Goal: Information Seeking & Learning: Find specific fact

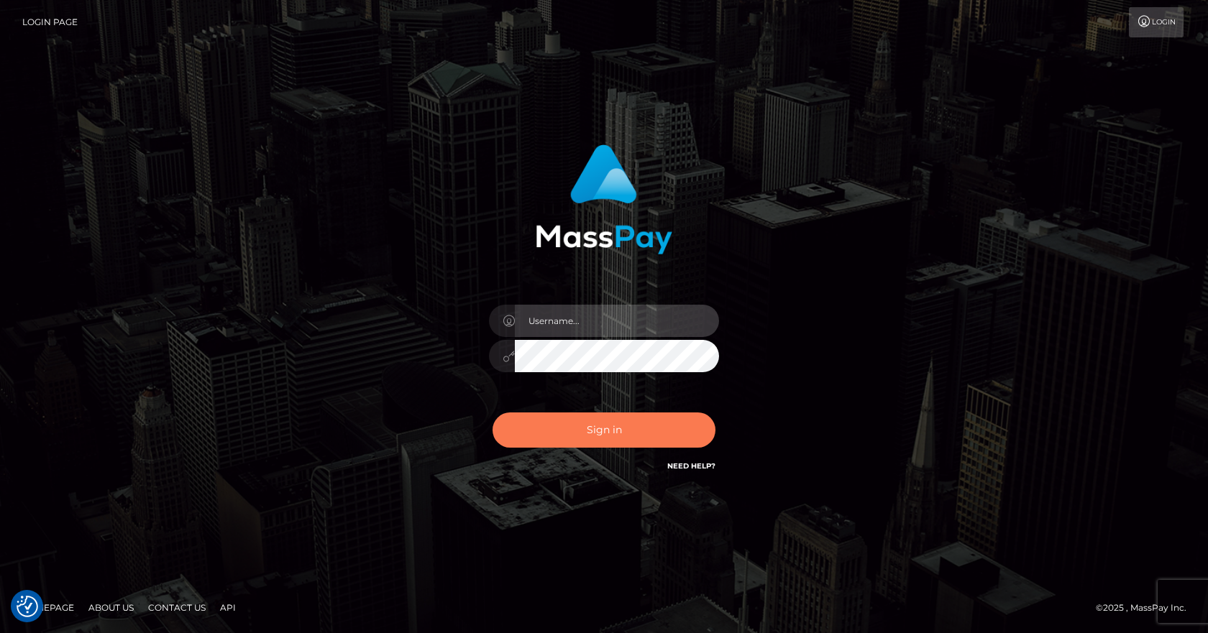
type input "vlad"
click at [600, 441] on button "Sign in" at bounding box center [603, 430] width 223 height 35
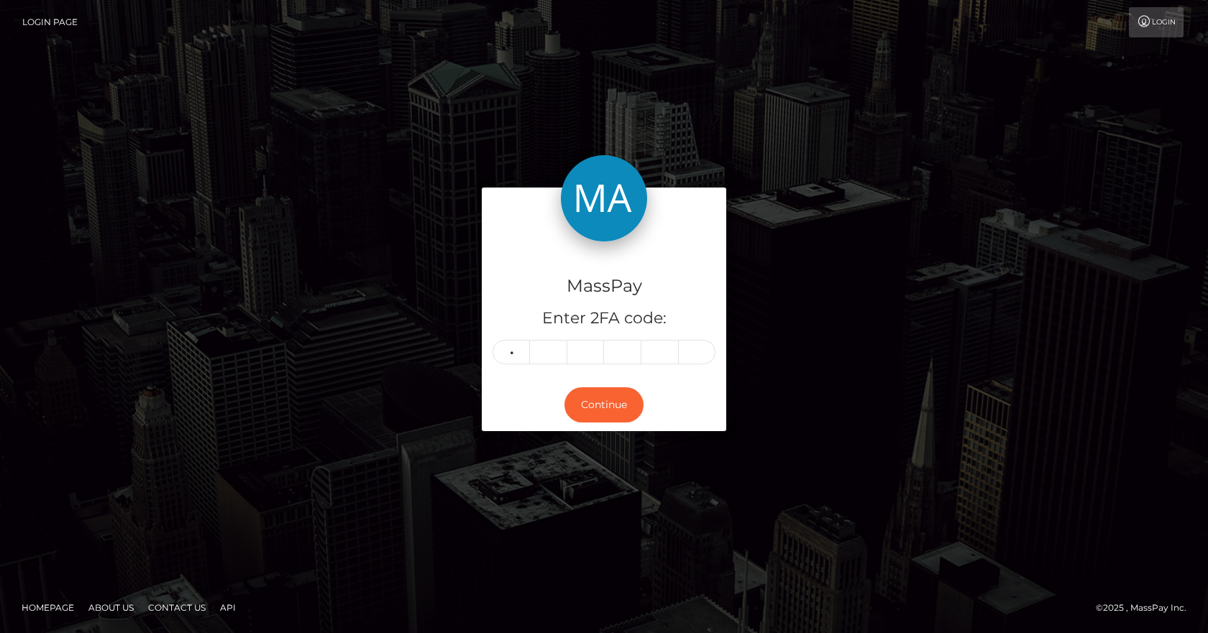
type input "3"
type input "6"
type input "9"
type input "2"
type input "9"
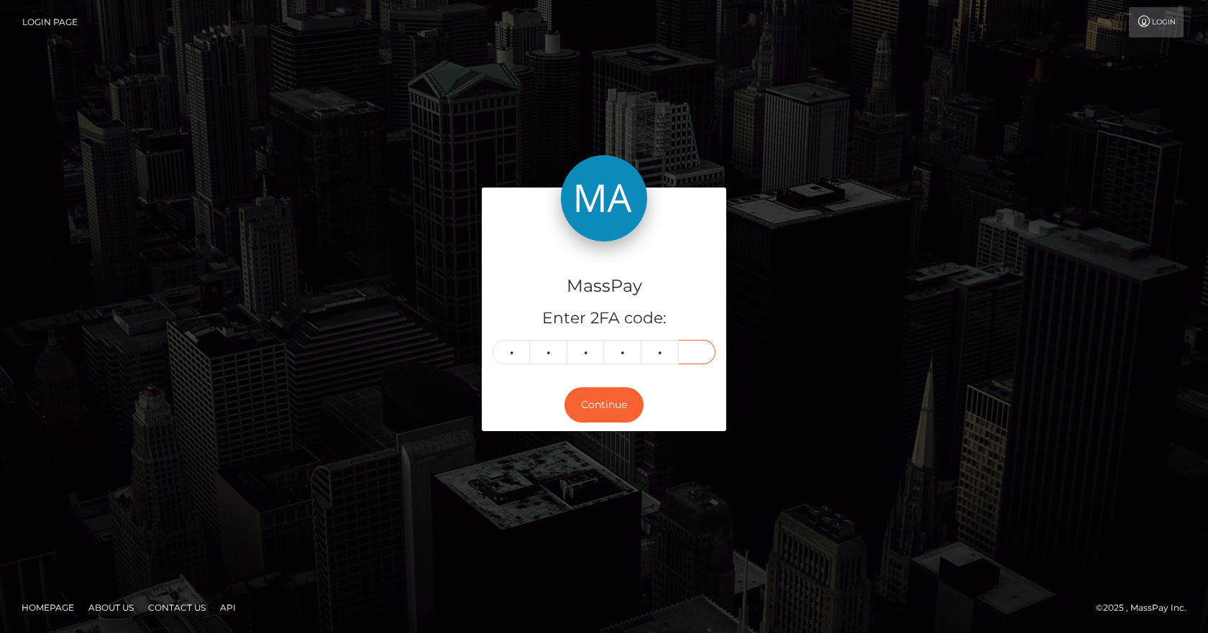
type input "5"
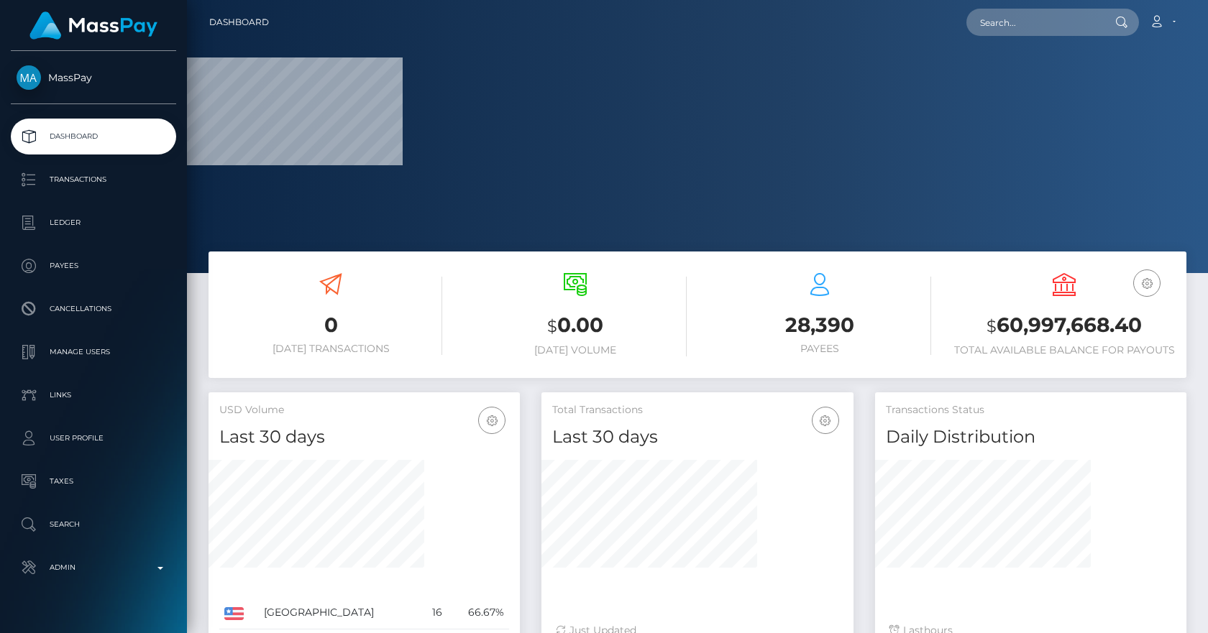
click at [1024, 37] on div "Loading... Loading... Account Edit Profile Logout" at bounding box center [732, 22] width 905 height 30
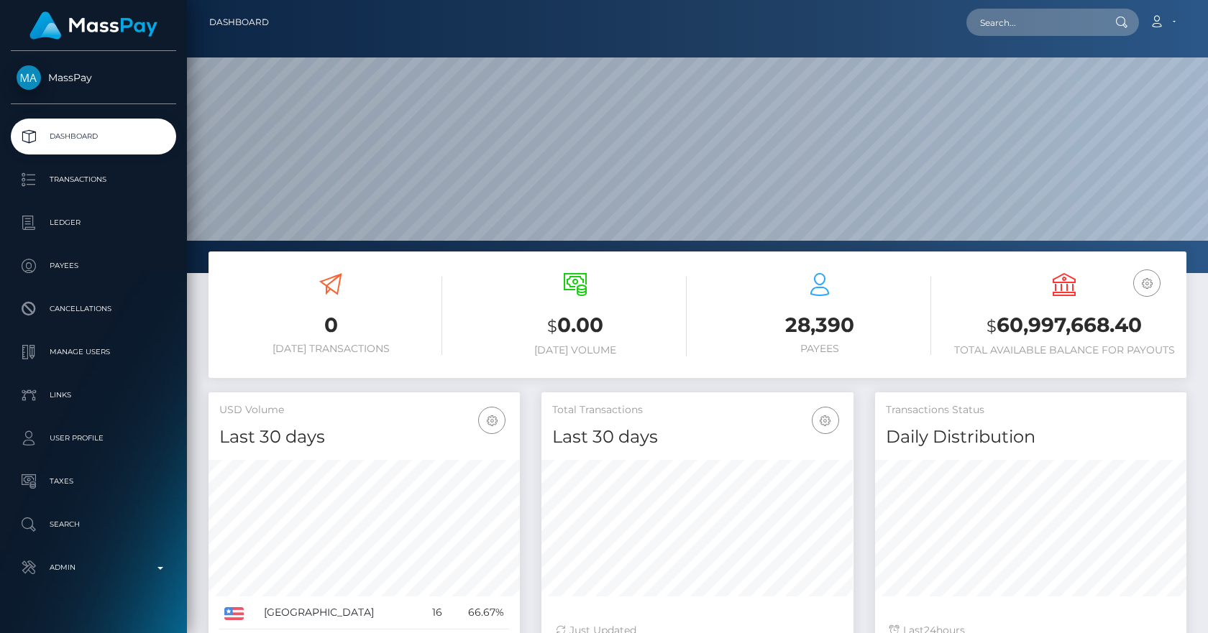
scroll to position [255, 312]
click at [1024, 18] on input "text" at bounding box center [1033, 22] width 135 height 27
paste input "[EMAIL_ADDRESS][DOMAIN_NAME]"
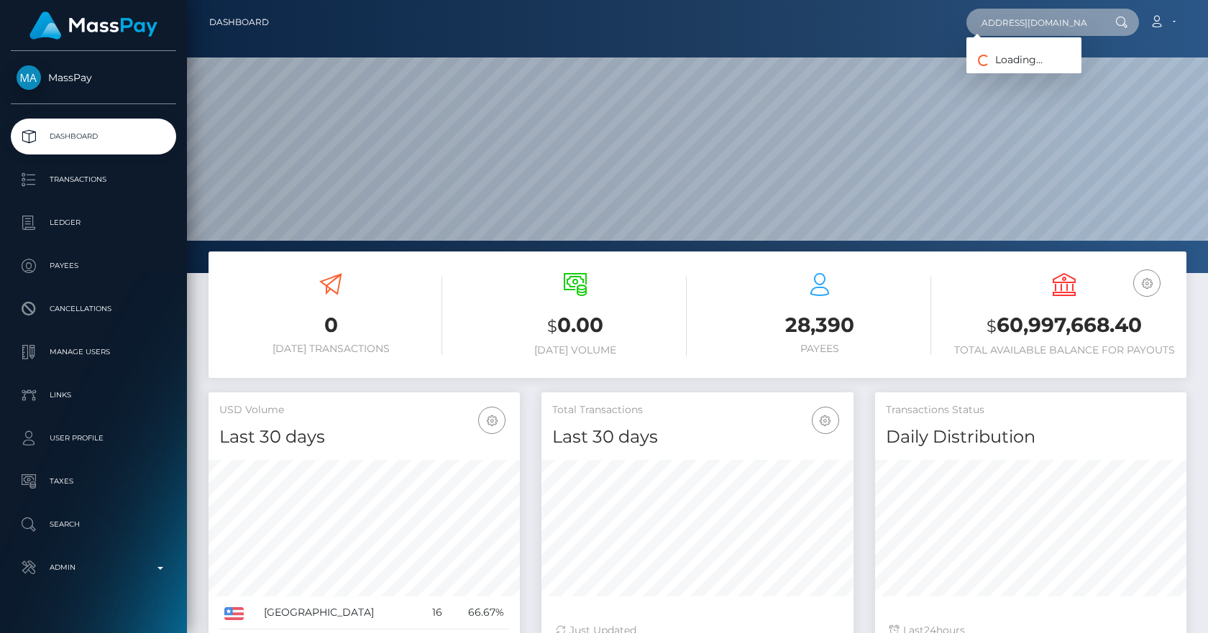
type input "[EMAIL_ADDRESS][DOMAIN_NAME]"
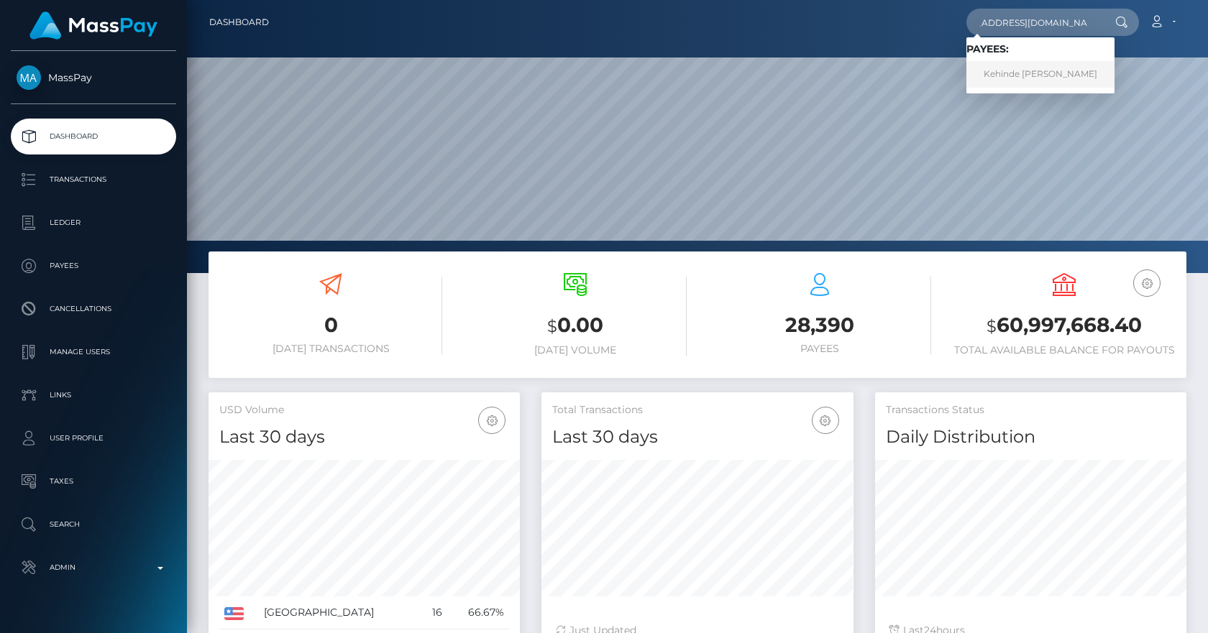
scroll to position [0, 0]
click at [1040, 71] on link "Kehinde James Banwo" at bounding box center [1040, 74] width 148 height 27
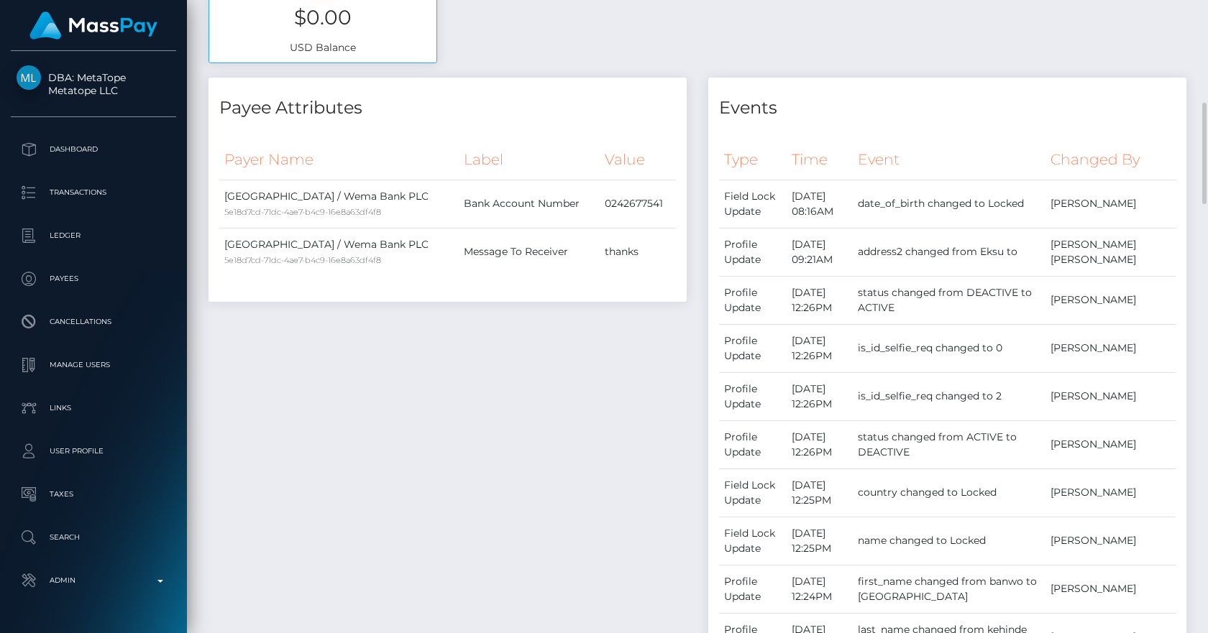
scroll to position [140, 0]
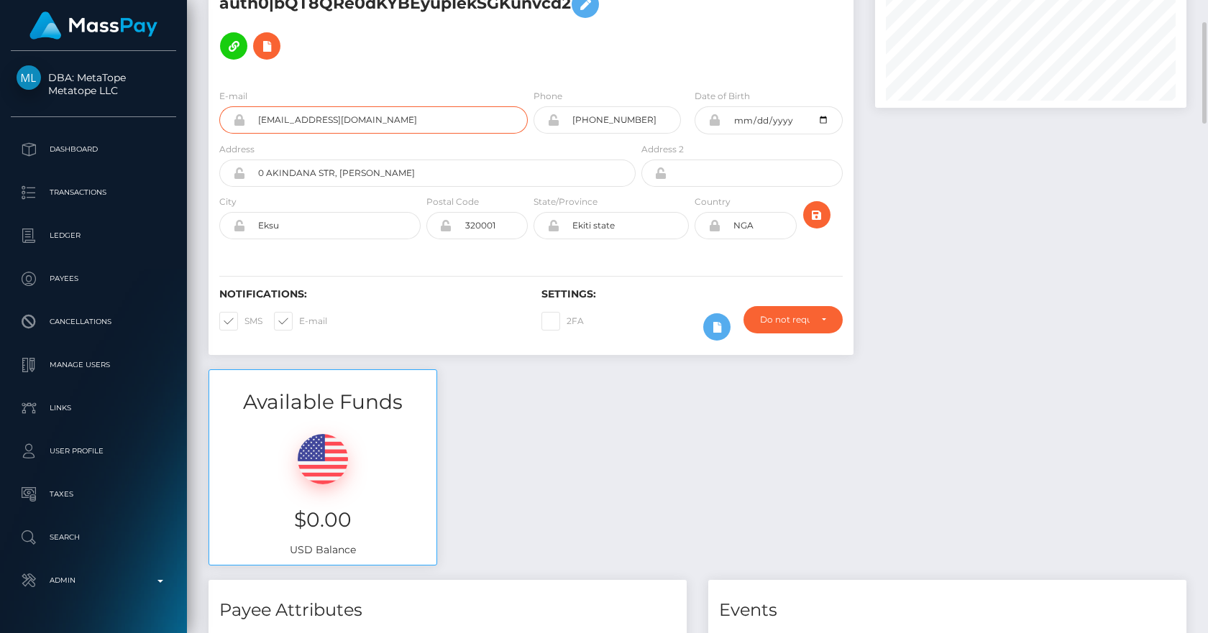
drag, startPoint x: 423, startPoint y: 116, endPoint x: 207, endPoint y: 111, distance: 215.7
click at [207, 111] on div "Kehinde [PERSON_NAME] - ID: auth0|bQT8QRe0dKYBEyupIekSGKunvcd2 [DATE] ACTIVE CL…" at bounding box center [531, 152] width 666 height 434
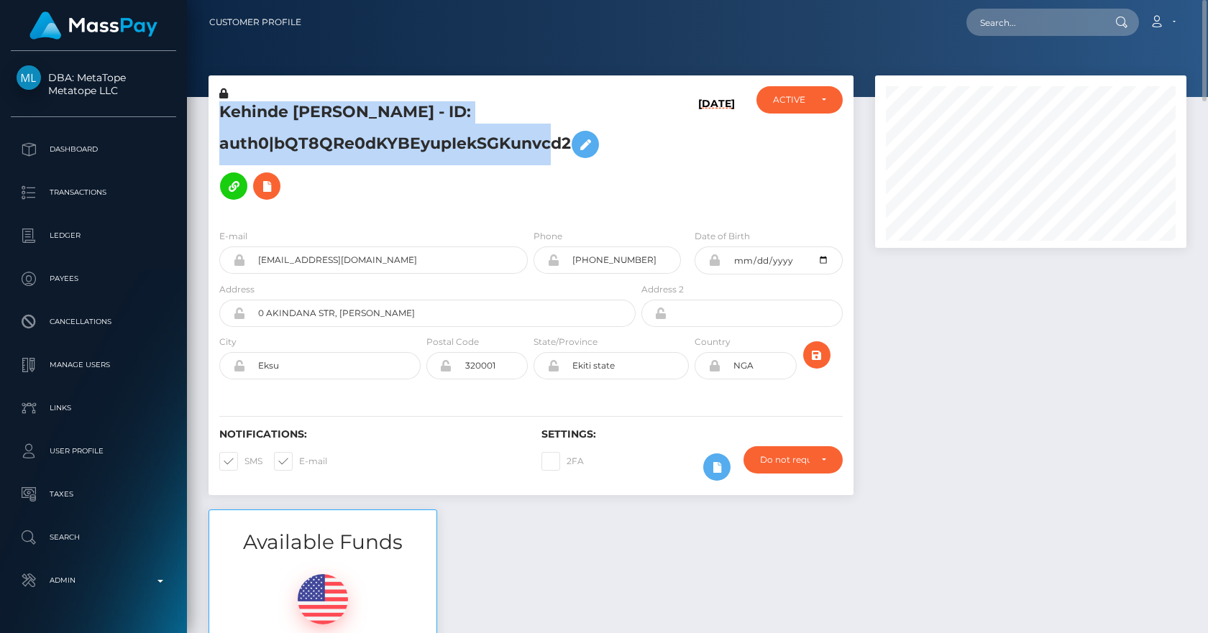
drag, startPoint x: 570, startPoint y: 137, endPoint x: 220, endPoint y: 111, distance: 351.0
click at [220, 111] on h5 "Kehinde James Banwo - ID: auth0|bQT8QRe0dKYBEyupIekSGKunvcd2" at bounding box center [423, 154] width 408 height 106
copy h5 "Kehinde James Banwo - ID: auth0|bQT8QRe0dKYBEyupIekSGKunvcd2"
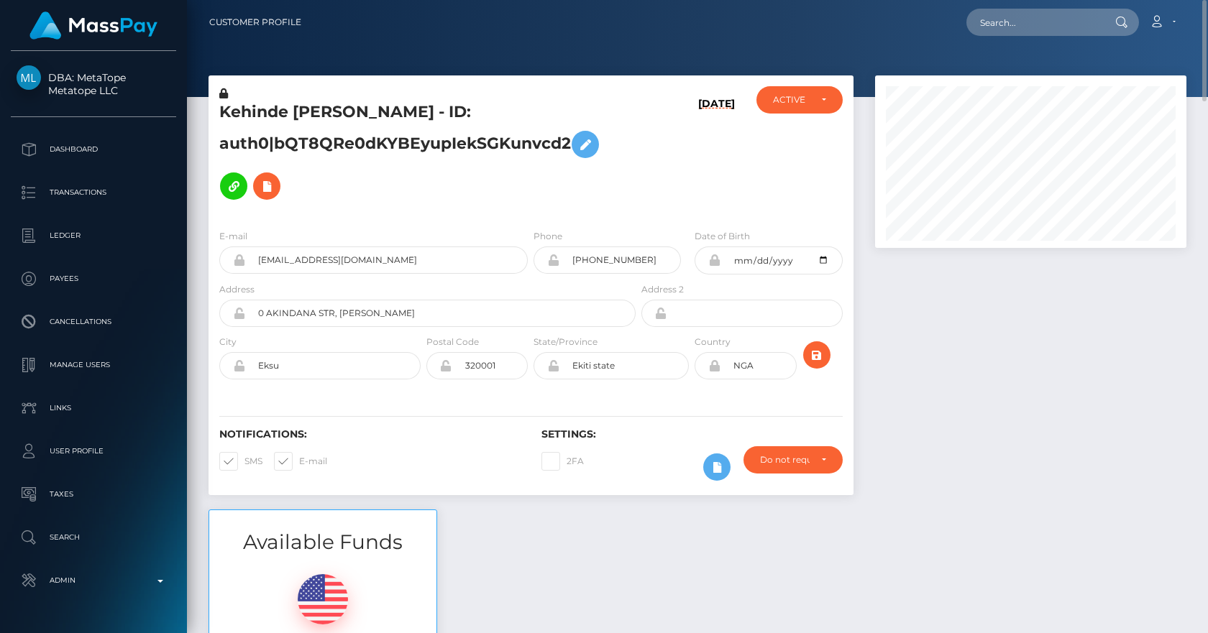
click at [653, 149] on div "09/04/25" at bounding box center [691, 152] width 107 height 132
click at [1018, 22] on input "text" at bounding box center [1033, 22] width 135 height 27
paste input "7bd4a4d7beca47b8b8b327bcb82890af"
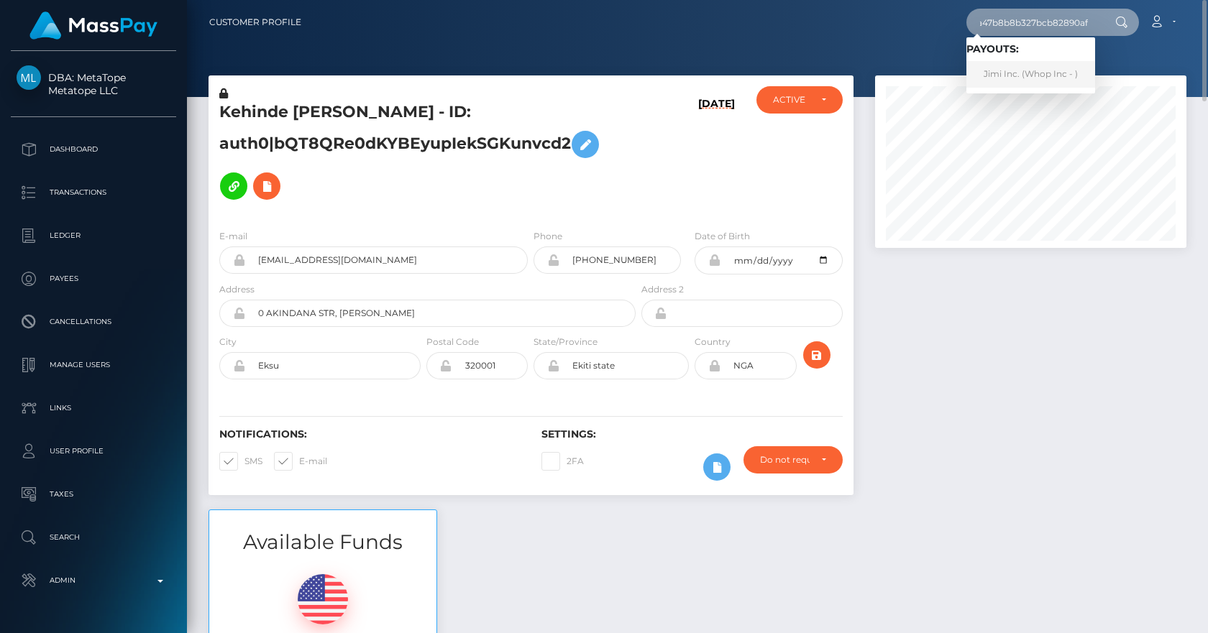
type input "7bd4a4d7beca47b8b8b327bcb82890af"
click at [1059, 78] on link "Jimi Inc. (Whop Inc - )" at bounding box center [1030, 74] width 129 height 27
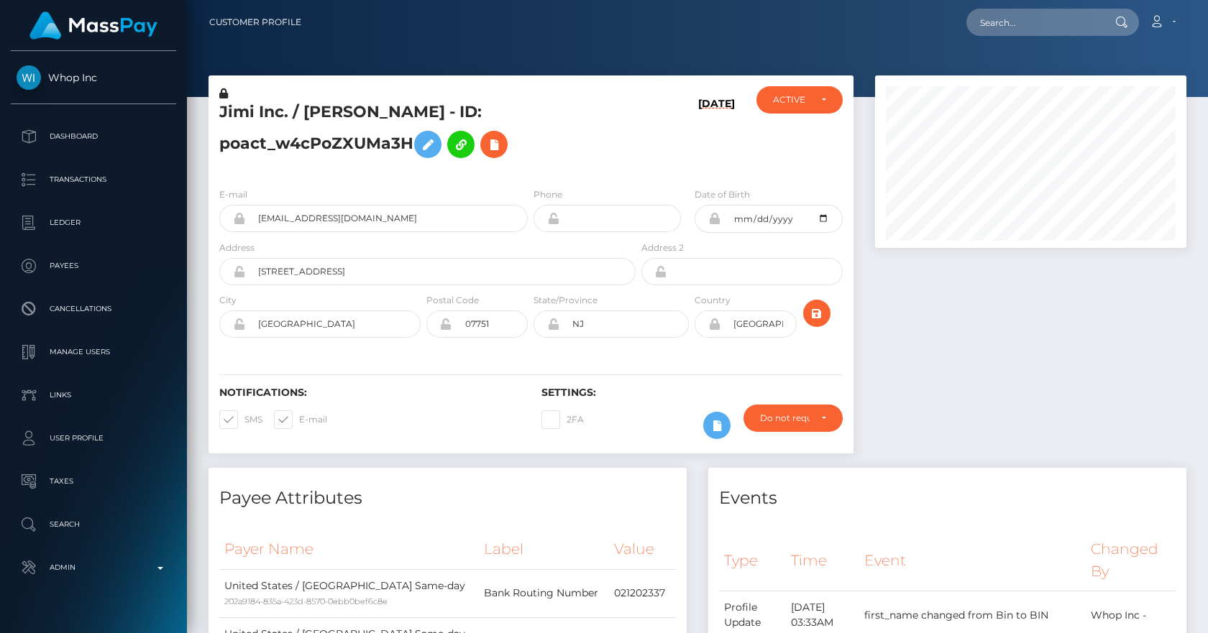
scroll to position [173, 312]
click at [554, 149] on h5 "Jimi Inc. / BIN WANG - ID: poact_w4cPoZXUMa3H" at bounding box center [423, 133] width 408 height 64
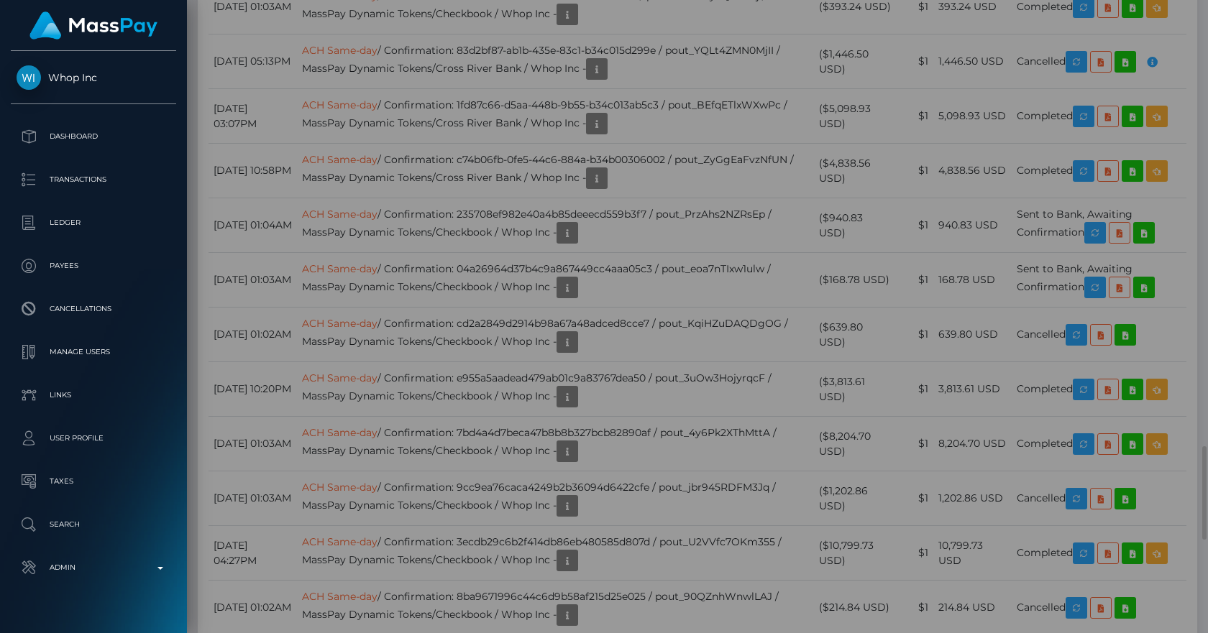
scroll to position [0, 0]
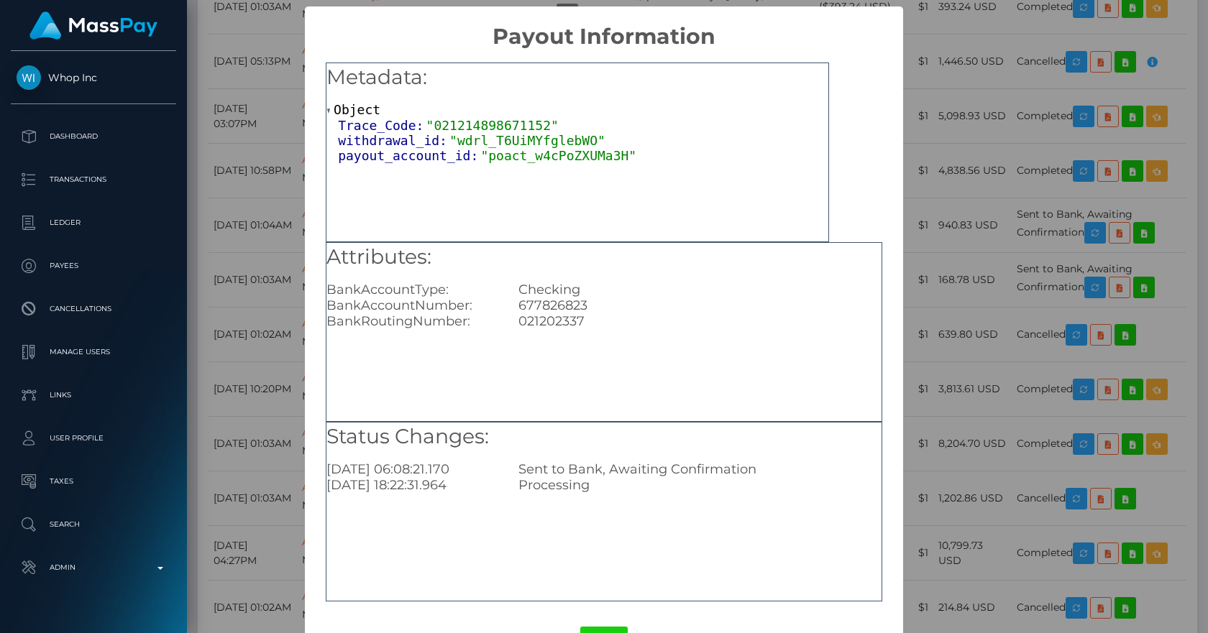
click at [983, 62] on div "× Payout Information Metadata: Object Trace_Code: "021214898671152" withdrawal_…" at bounding box center [604, 316] width 1208 height 633
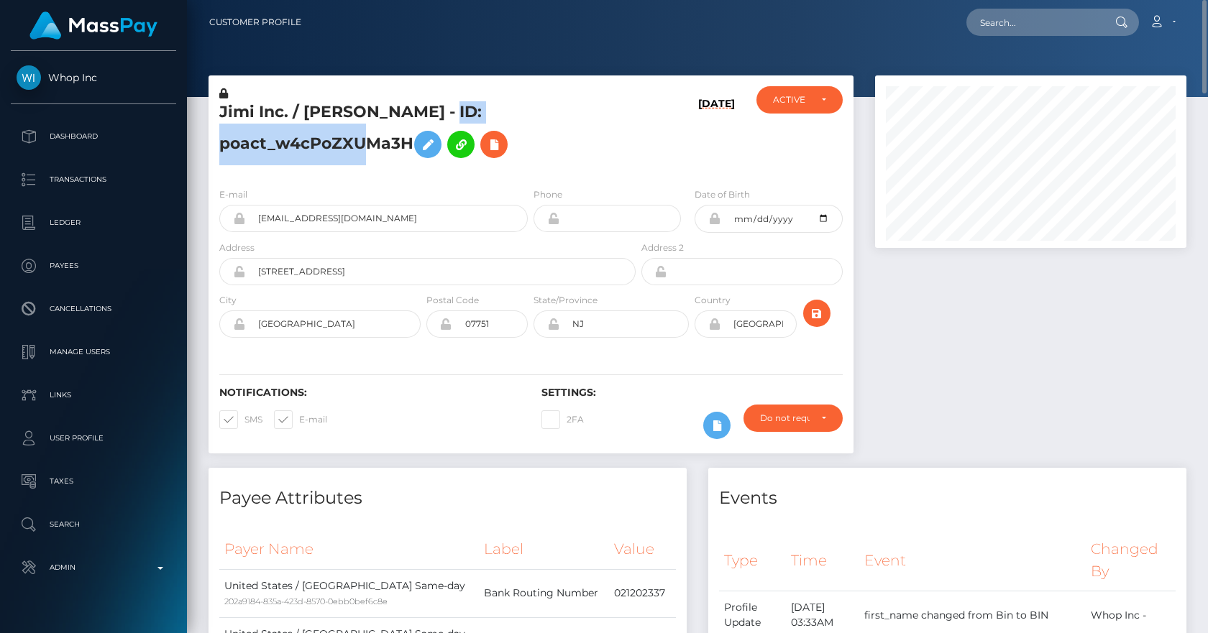
drag, startPoint x: 413, startPoint y: 143, endPoint x: 220, endPoint y: 144, distance: 193.4
click at [220, 144] on h5 "Jimi Inc. / BIN WANG - ID: poact_w4cPoZXUMa3H" at bounding box center [423, 133] width 408 height 64
copy h5 "poact_w4cPoZXUMa3H"
click at [355, 142] on h5 "Jimi Inc. / BIN WANG - ID: poact_w4cPoZXUMa3H" at bounding box center [423, 133] width 408 height 64
drag, startPoint x: 411, startPoint y: 139, endPoint x: 212, endPoint y: 120, distance: 200.0
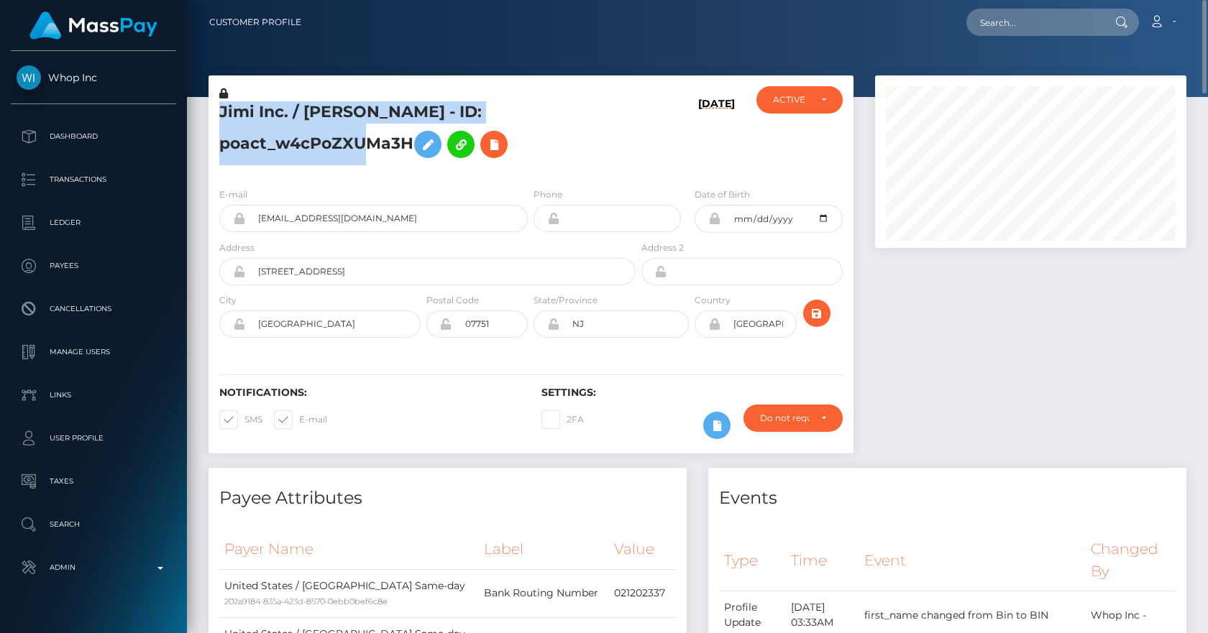
click at [212, 120] on div "Jimi Inc. / BIN WANG - ID: poact_w4cPoZXUMa3H" at bounding box center [423, 131] width 430 height 90
copy h5 "Jimi Inc. / BIN WANG - ID: poact_w4cPoZXUMa3H"
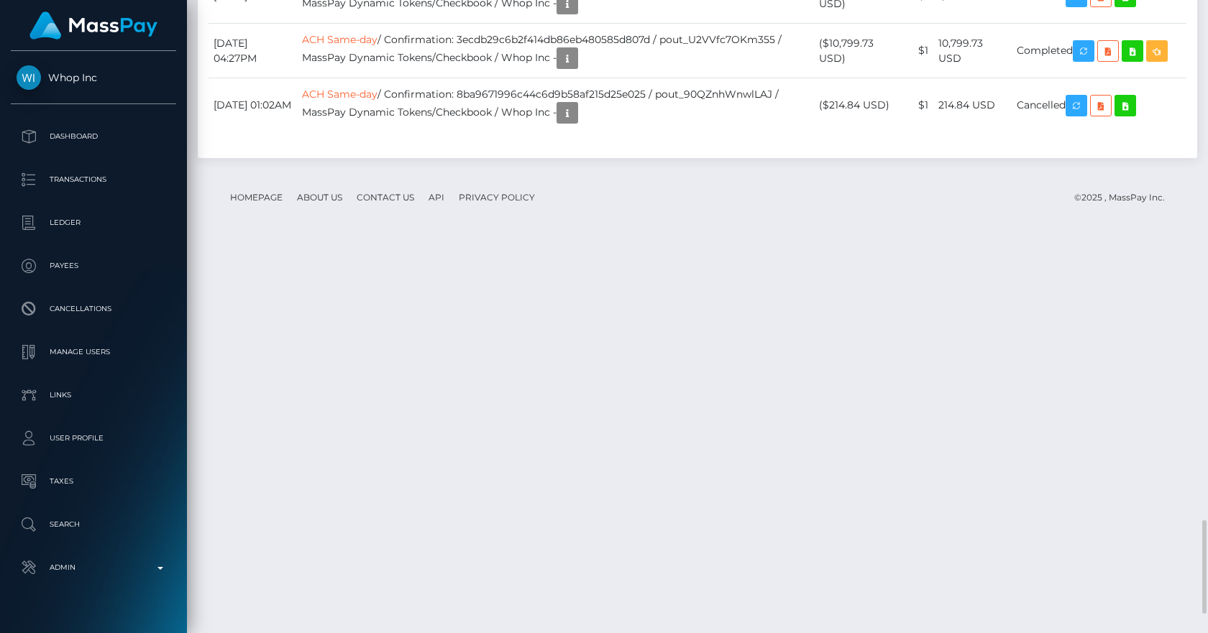
scroll to position [3644, 0]
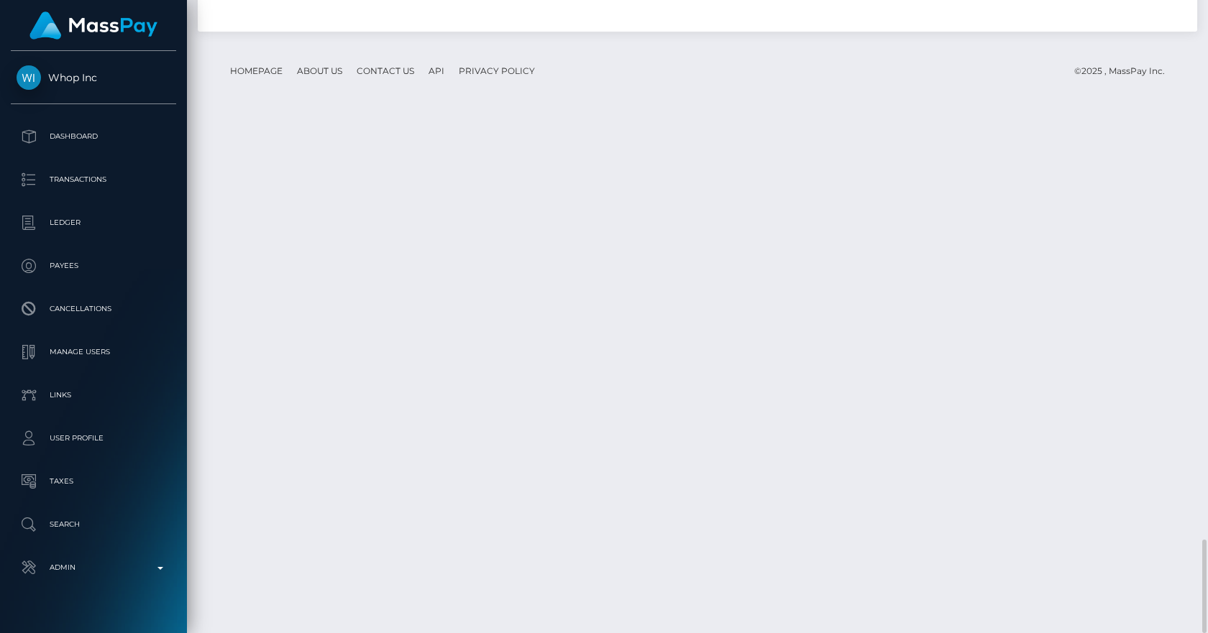
drag, startPoint x: 856, startPoint y: 324, endPoint x: 829, endPoint y: 323, distance: 27.3
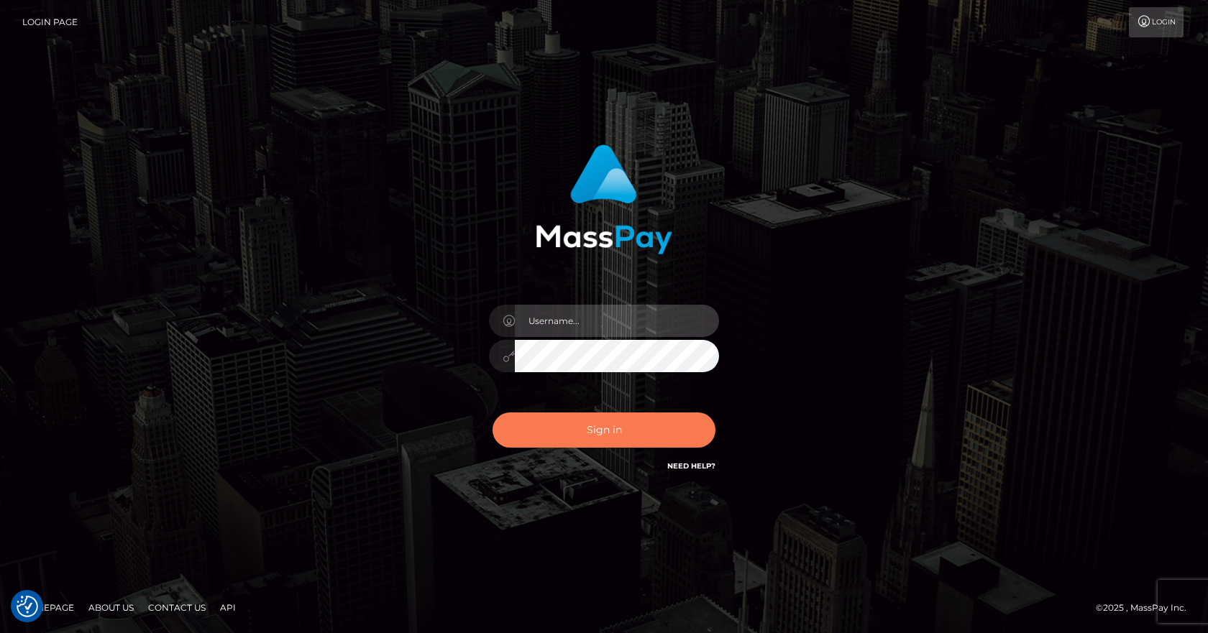
type input "[PERSON_NAME]"
click at [589, 436] on button "Sign in" at bounding box center [603, 430] width 223 height 35
type input "[PERSON_NAME]"
click at [578, 440] on button "Sign in" at bounding box center [603, 430] width 223 height 35
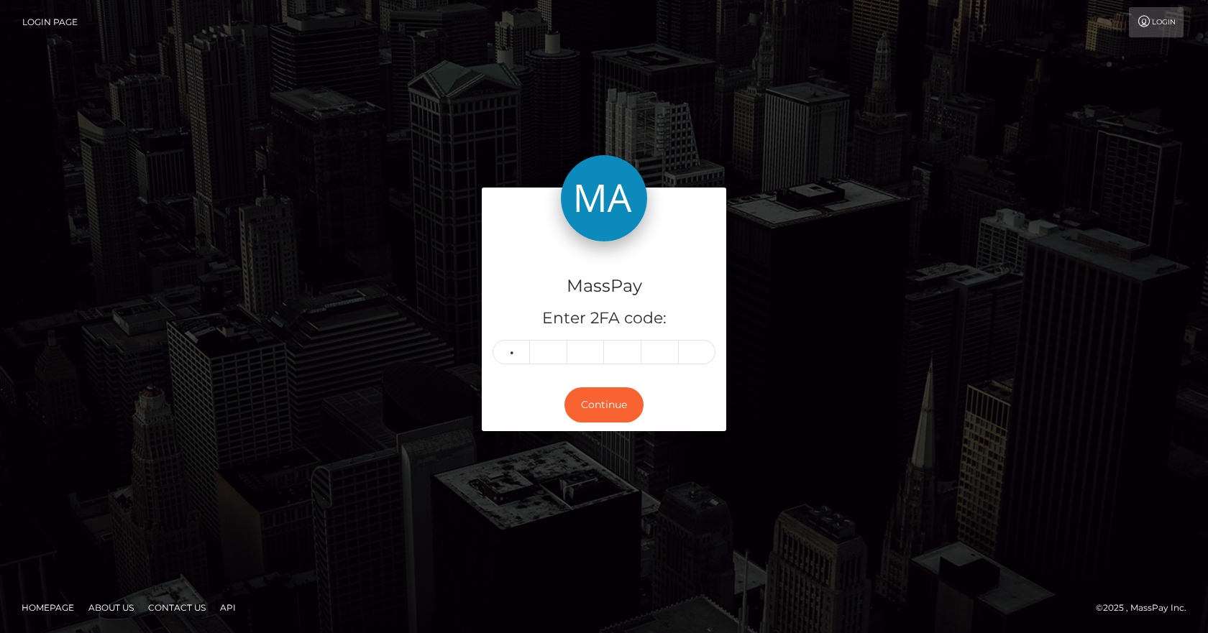
type input "1"
type input "4"
type input "3"
type input "6"
type input "9"
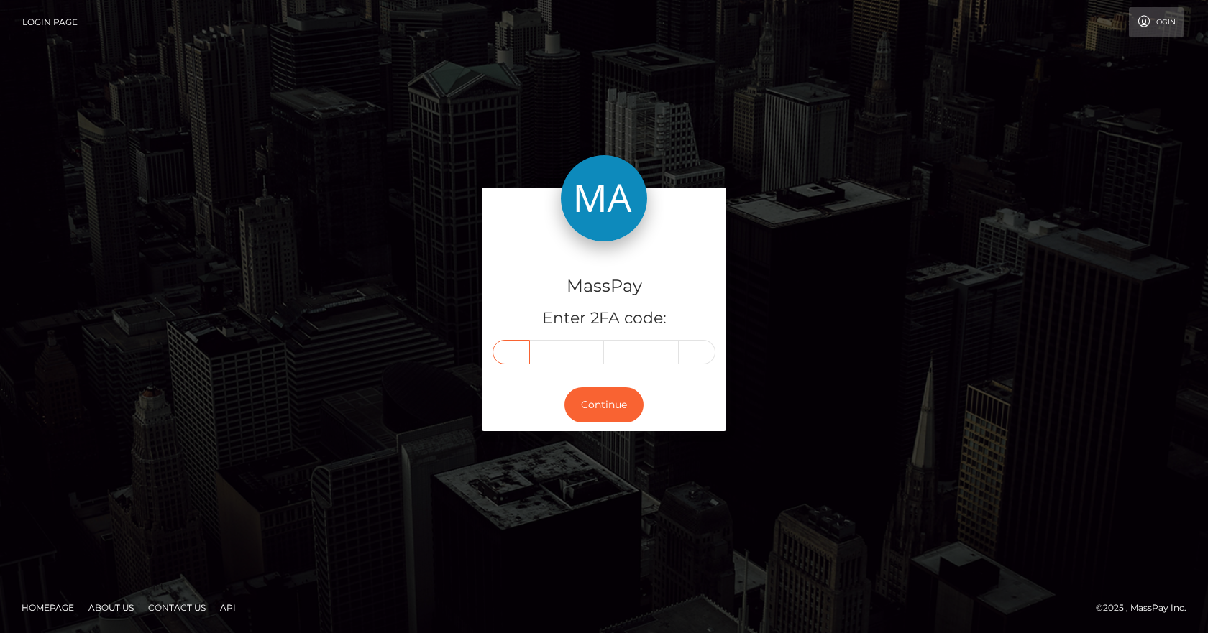
type input "1"
type input "0"
type input "4"
type input "3"
type input "6"
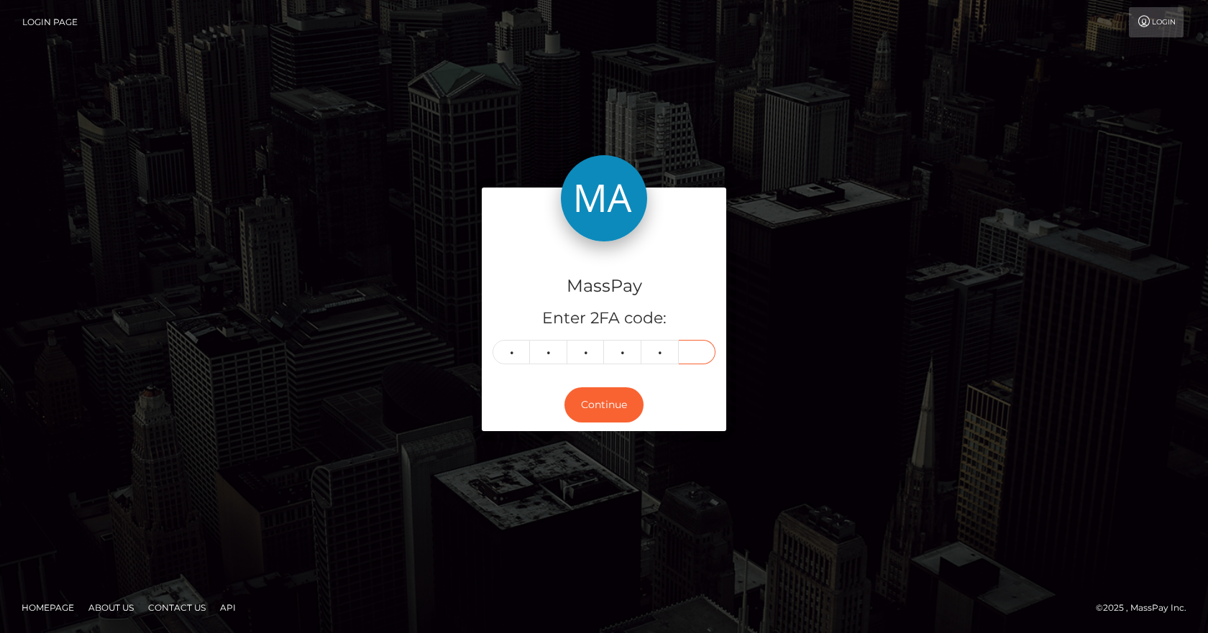
type input "9"
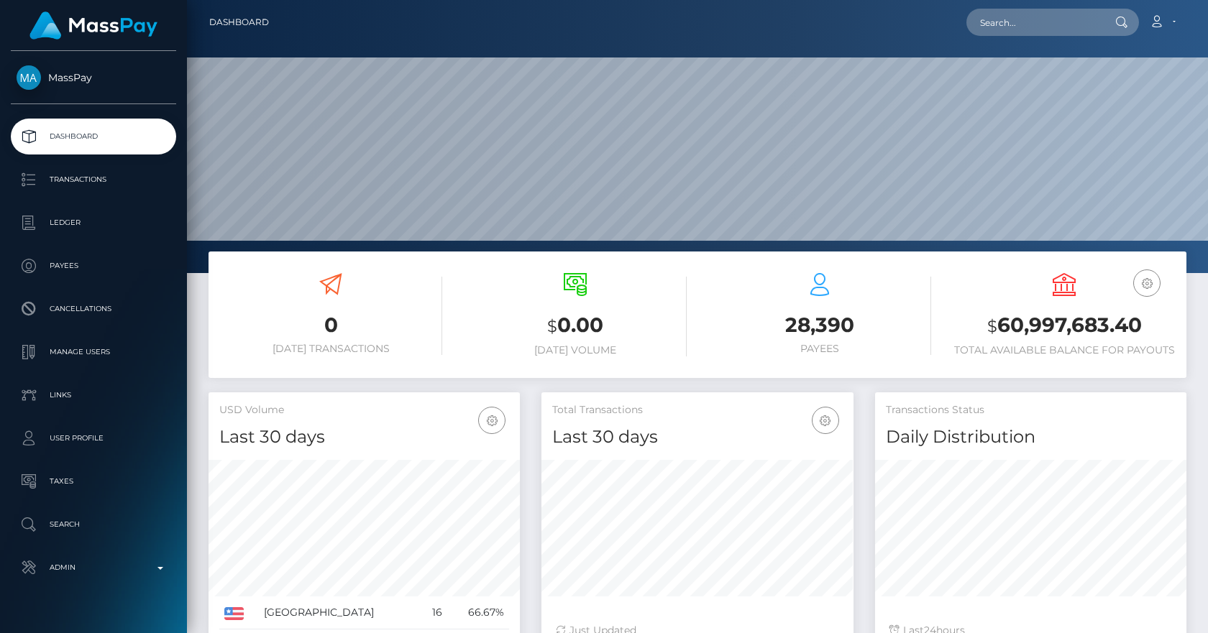
scroll to position [255, 312]
click at [1011, 16] on input "text" at bounding box center [1033, 22] width 135 height 27
paste input "733229173128044544"
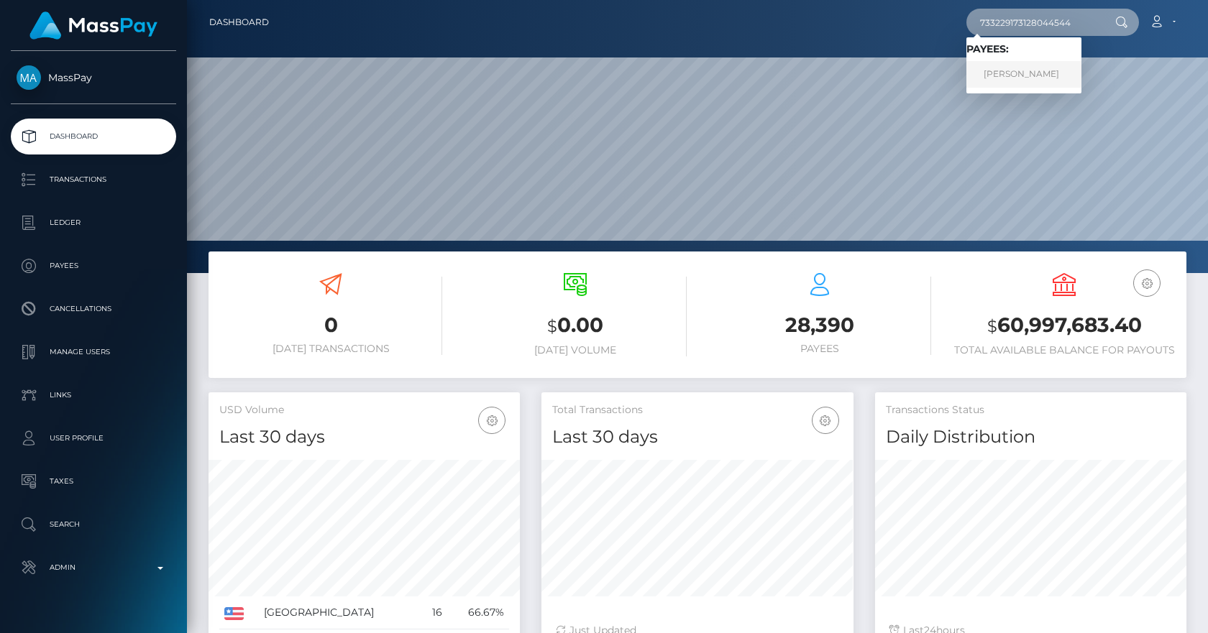
type input "733229173128044544"
click at [1029, 73] on link "KRISTINA KOROLEVA" at bounding box center [1023, 74] width 115 height 27
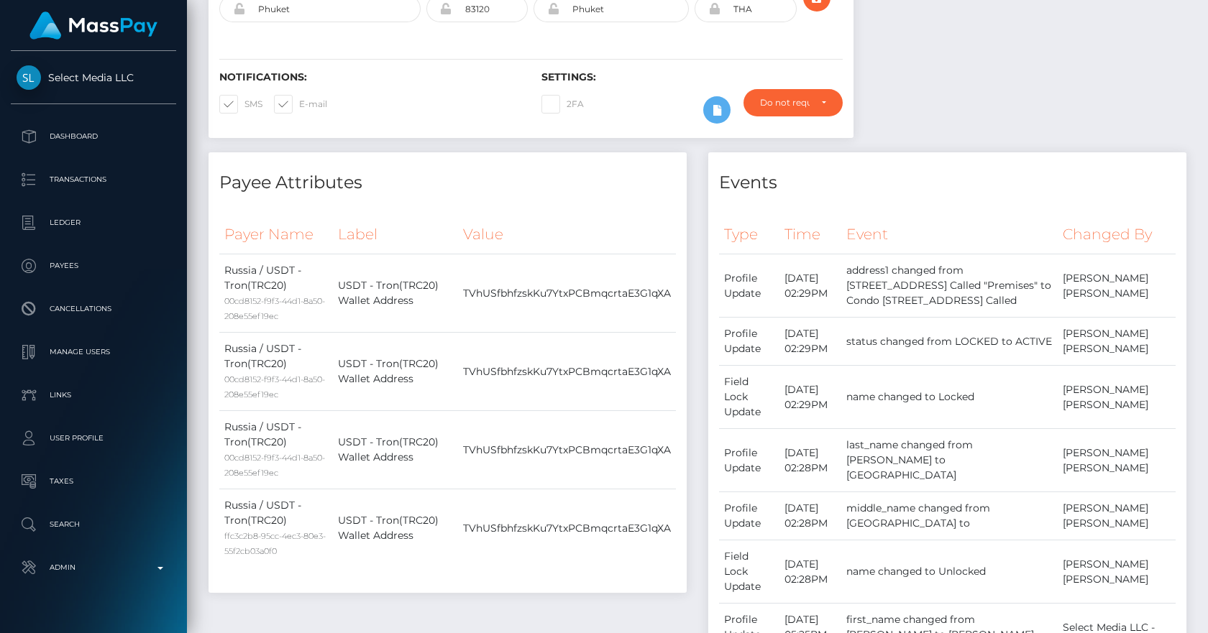
scroll to position [168, 0]
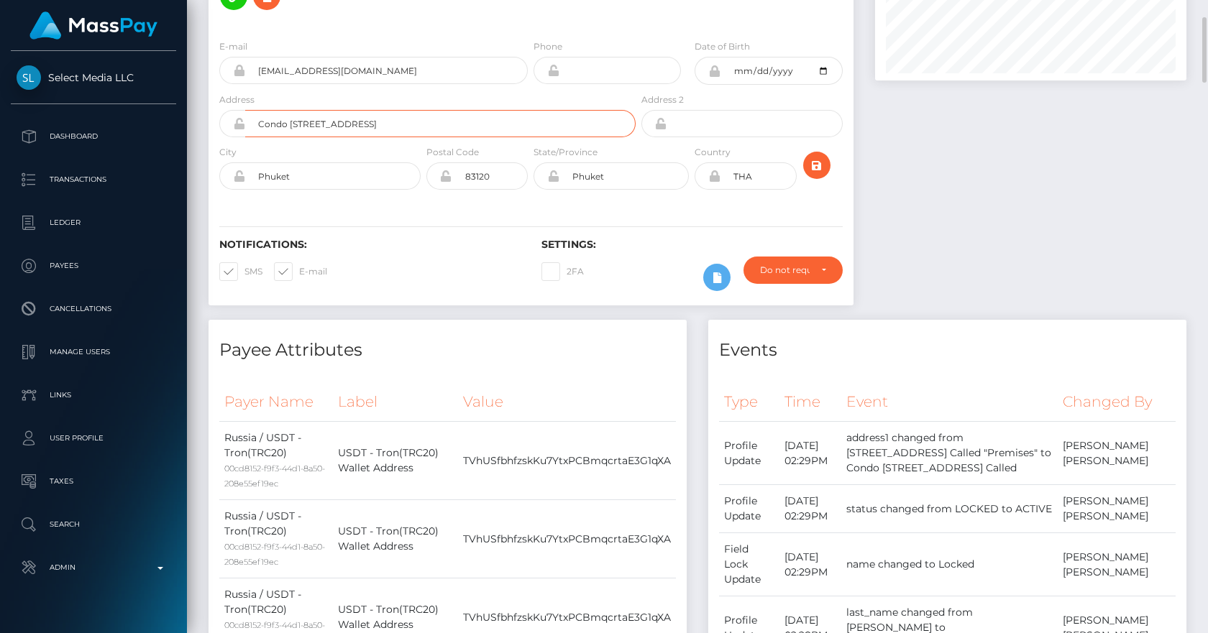
click at [531, 110] on input "Condo Creek Building B 75/110 SoiDara, Kathu, Kathu District, Phuket 83120 Call…" at bounding box center [440, 123] width 390 height 27
click at [1068, 205] on div at bounding box center [1030, 114] width 333 height 412
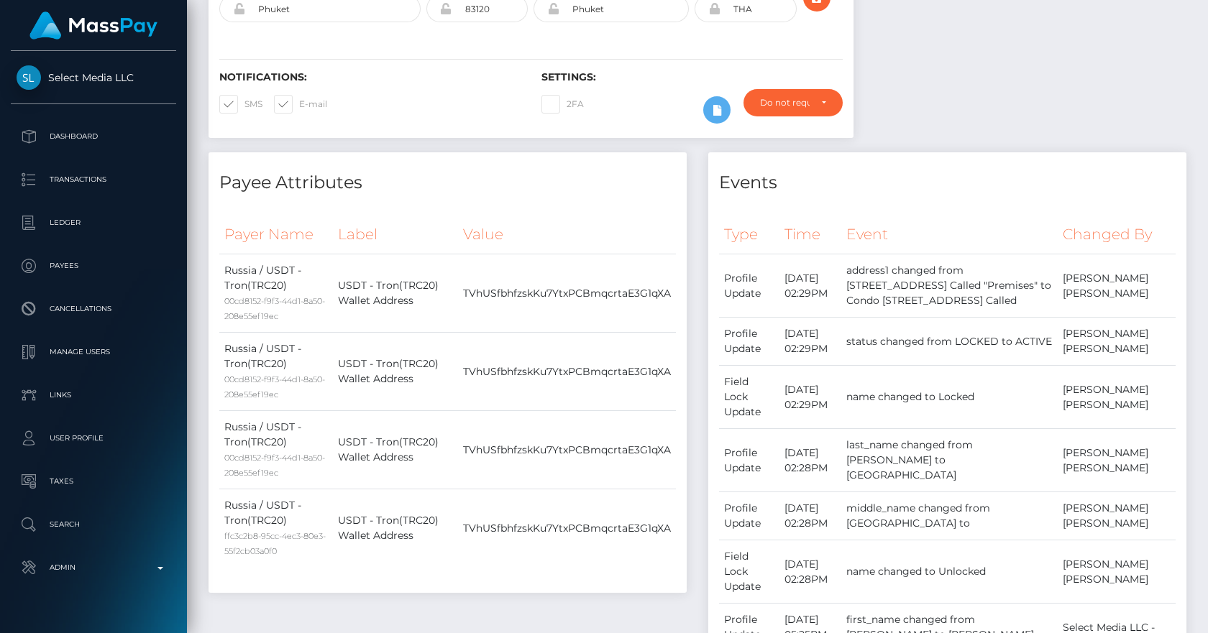
scroll to position [0, 0]
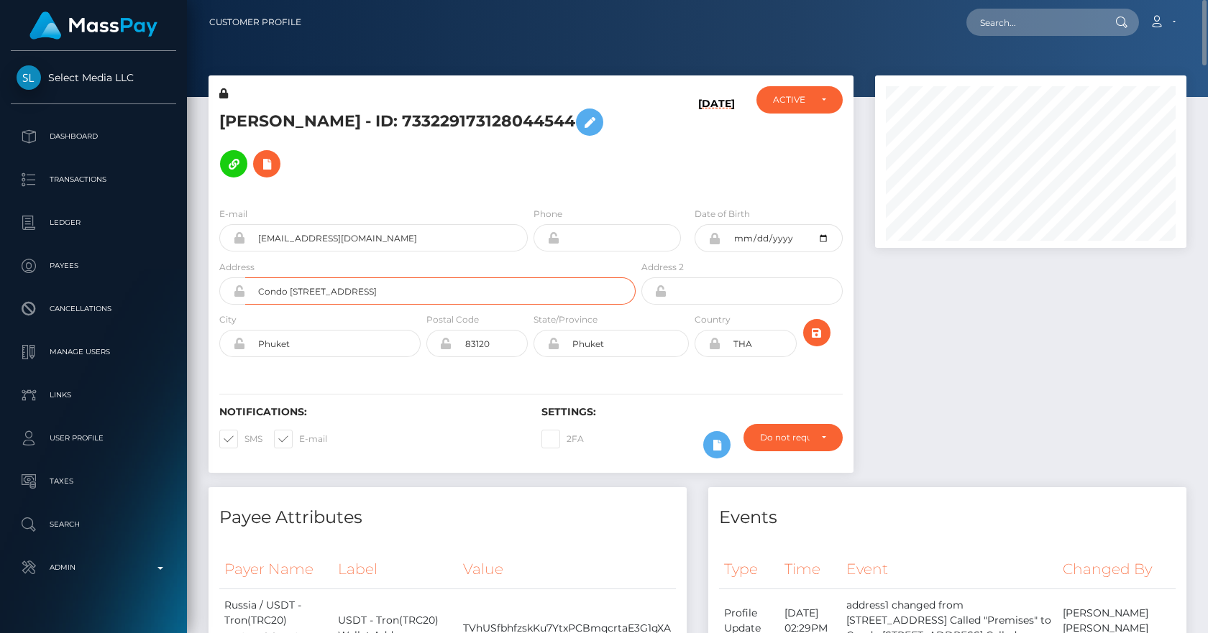
click at [549, 277] on input "Condo Creek Building B 75/110 SoiDara, Kathu, Kathu District, Phuket 83120 Call…" at bounding box center [440, 290] width 390 height 27
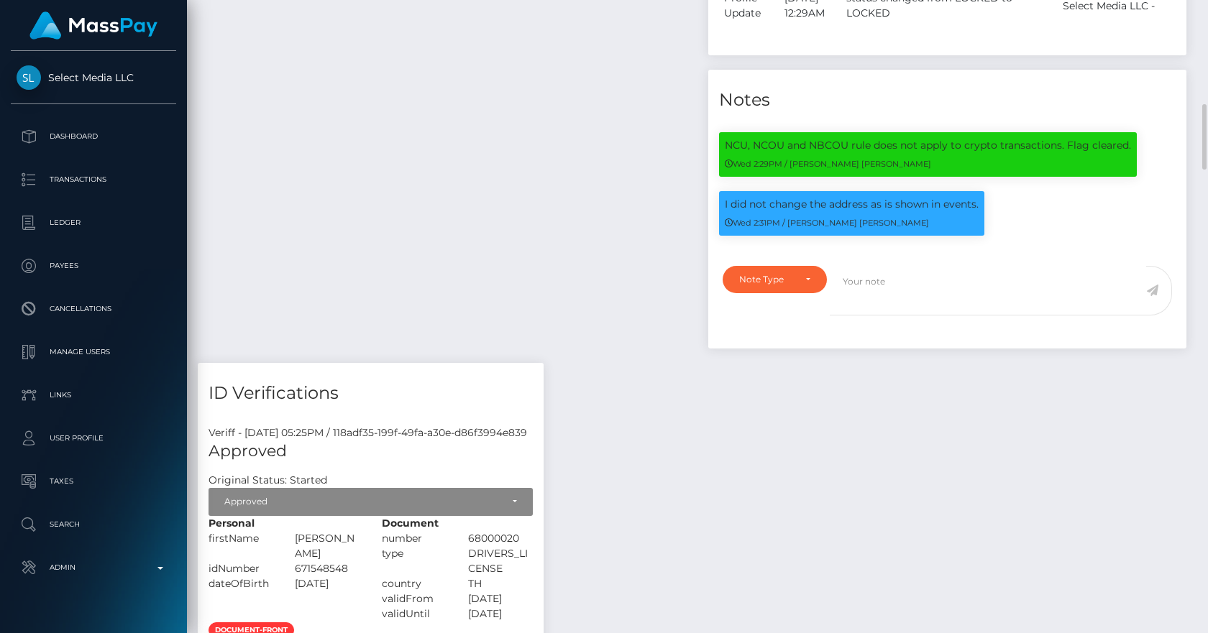
scroll to position [670, 0]
